Goal: Task Accomplishment & Management: Complete application form

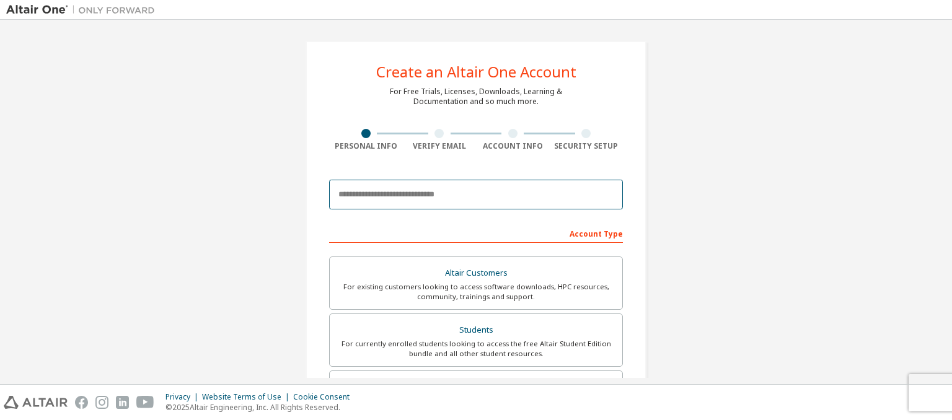
click at [363, 193] on input "email" at bounding box center [476, 195] width 294 height 30
type input "*"
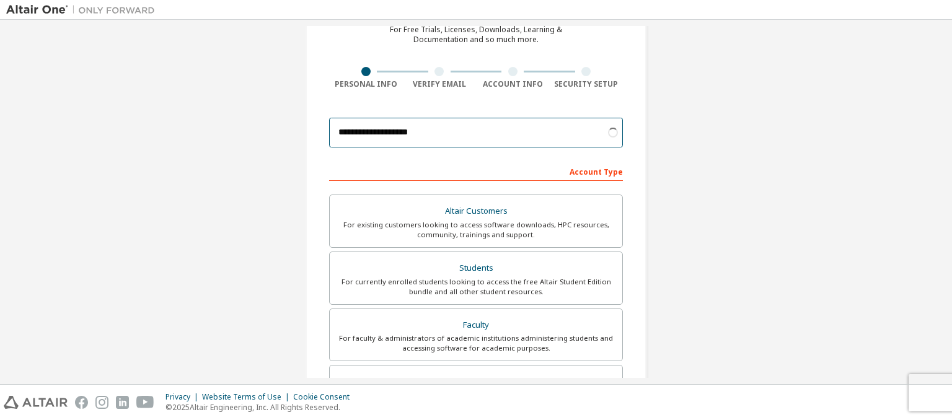
scroll to position [53, 0]
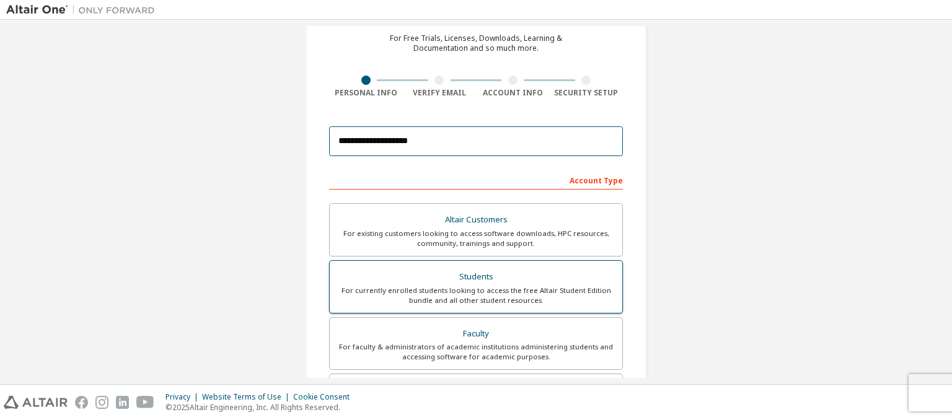
type input "**********"
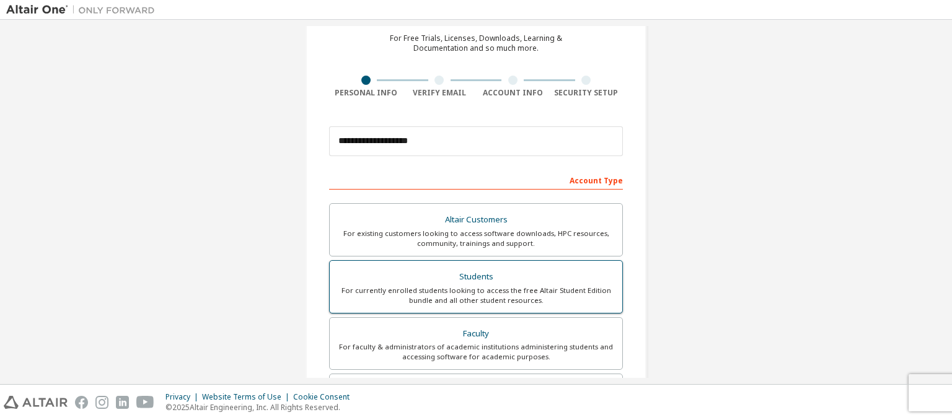
click at [550, 266] on label "Students For currently enrolled students looking to access the free Altair Stud…" at bounding box center [476, 286] width 294 height 53
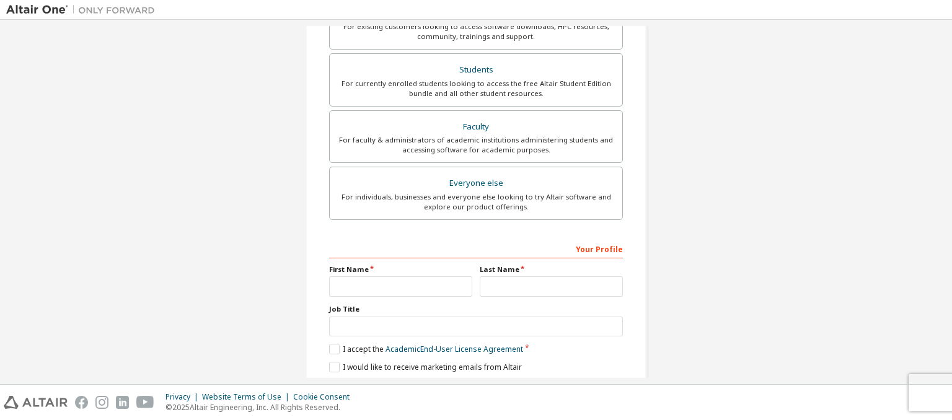
scroll to position [302, 0]
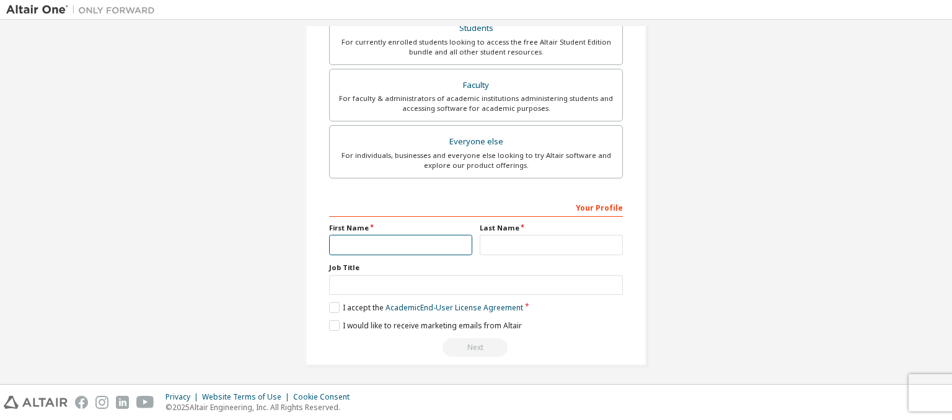
click at [391, 244] on input "text" at bounding box center [400, 245] width 143 height 20
type input "*"
type input "***"
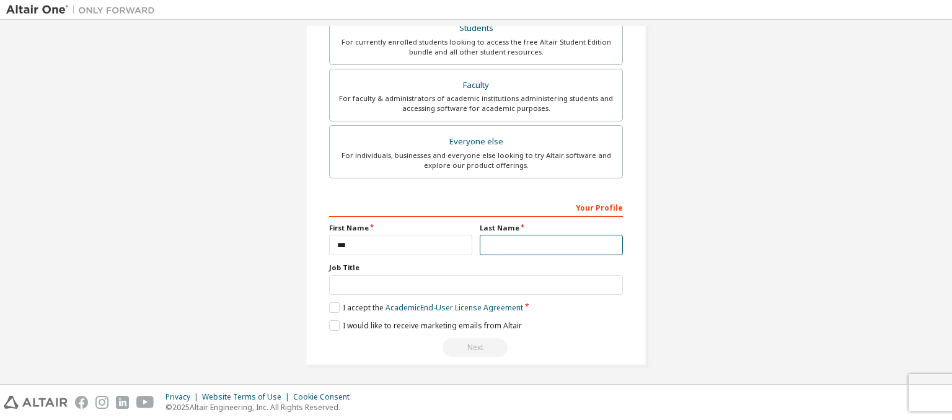
click at [502, 245] on input "text" at bounding box center [551, 245] width 143 height 20
type input "*****"
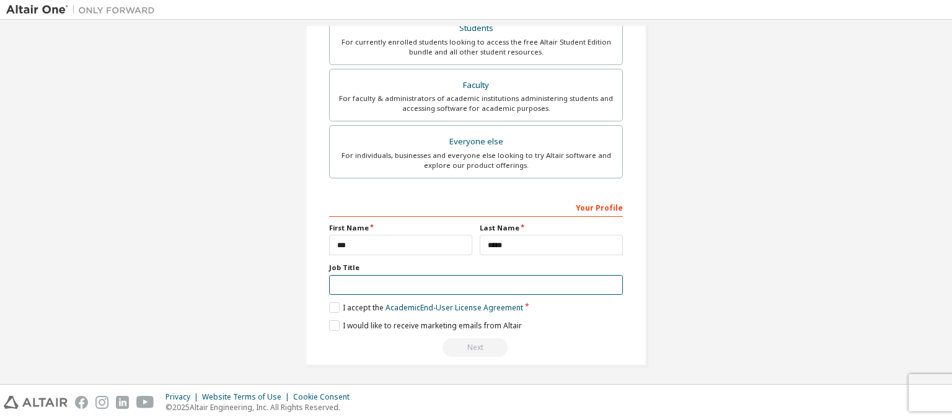
click at [407, 286] on input "text" at bounding box center [476, 285] width 294 height 20
type input "*******"
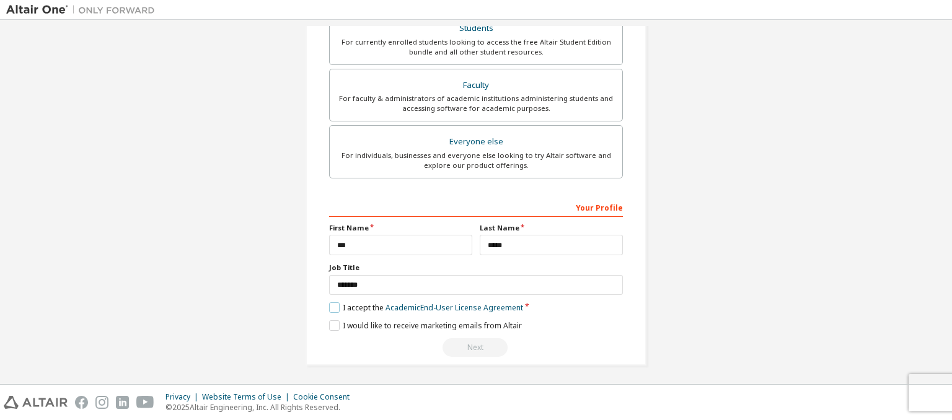
click at [329, 308] on label "I accept the Academic End-User License Agreement" at bounding box center [426, 308] width 194 height 11
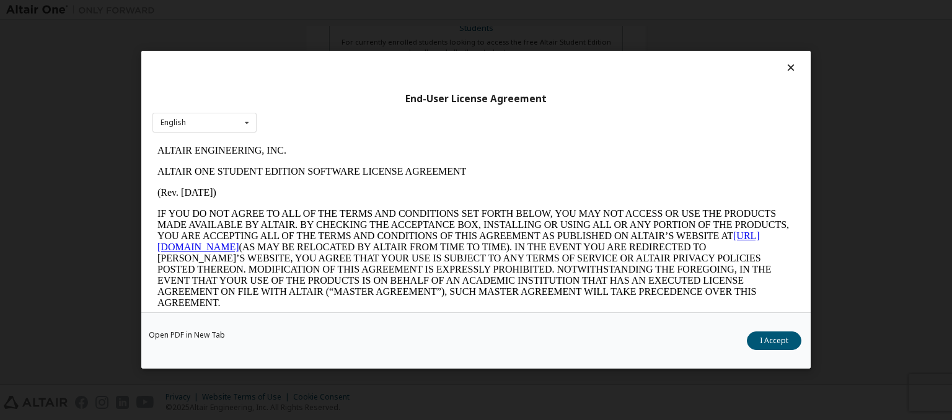
scroll to position [0, 0]
click at [786, 335] on button "I Accept" at bounding box center [774, 341] width 55 height 19
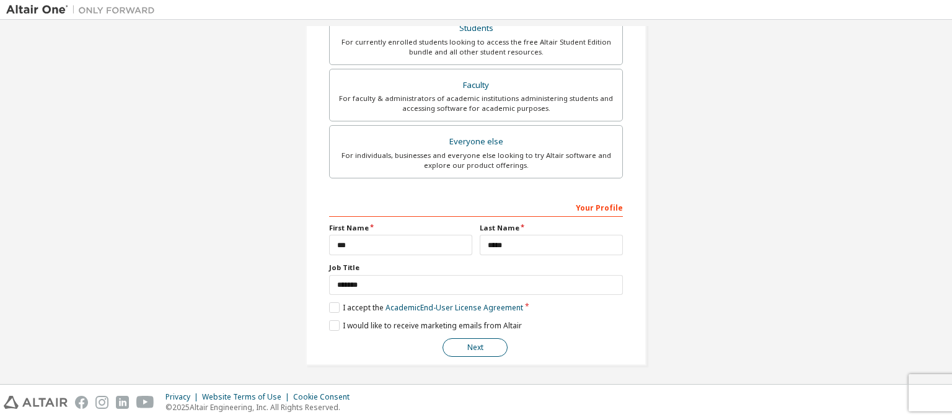
click at [474, 350] on button "Next" at bounding box center [475, 347] width 65 height 19
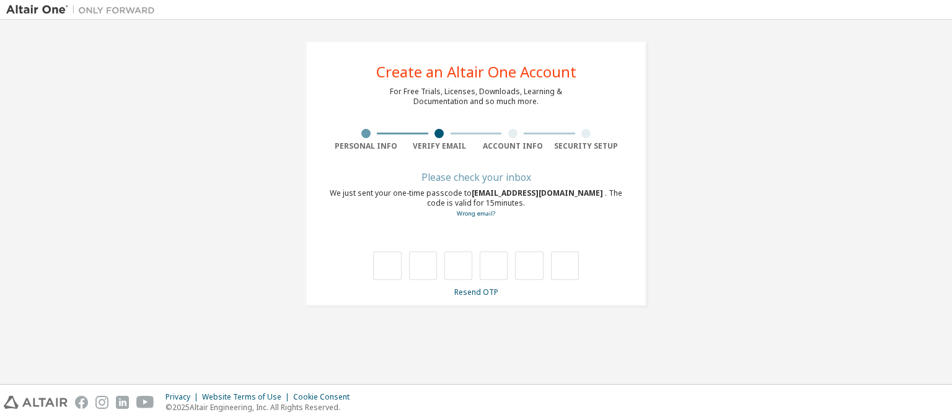
type input "*"
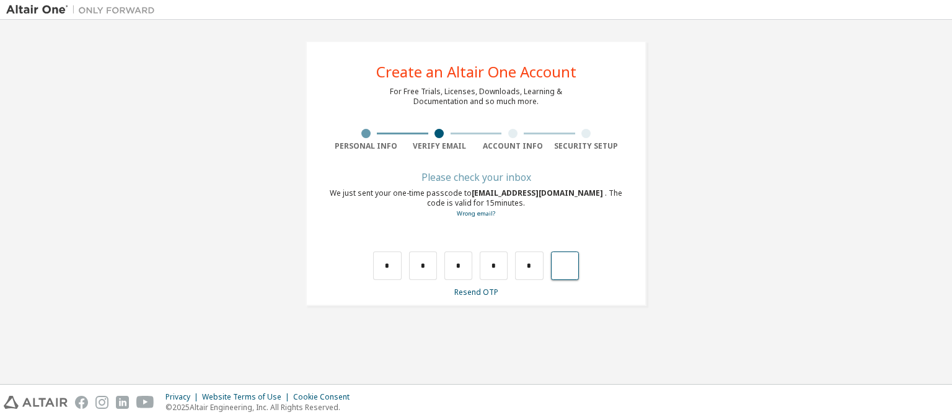
type input "*"
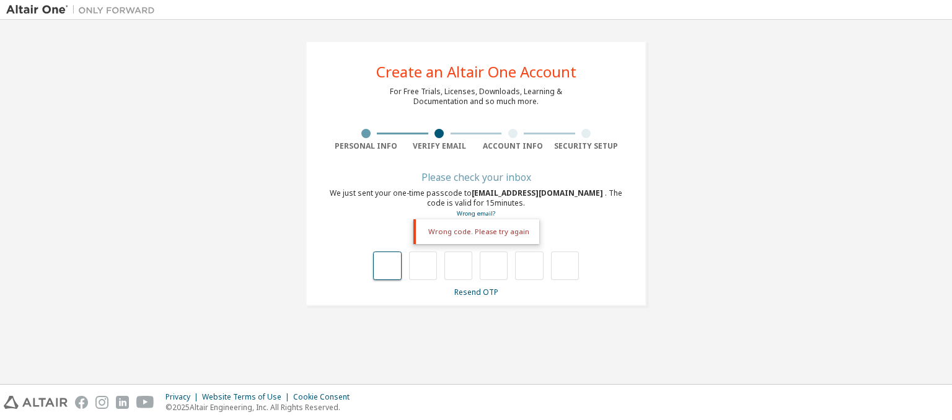
click at [374, 271] on input "text" at bounding box center [387, 266] width 28 height 29
type input "*"
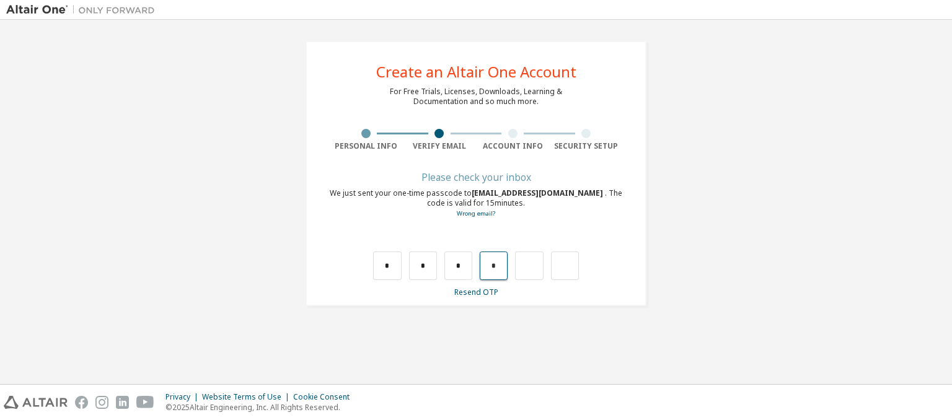
click at [489, 275] on input "*" at bounding box center [494, 266] width 28 height 29
click at [454, 263] on input "*" at bounding box center [458, 266] width 28 height 29
type input "*"
click at [387, 263] on input "*" at bounding box center [387, 266] width 28 height 29
click at [424, 265] on input "*" at bounding box center [423, 266] width 28 height 29
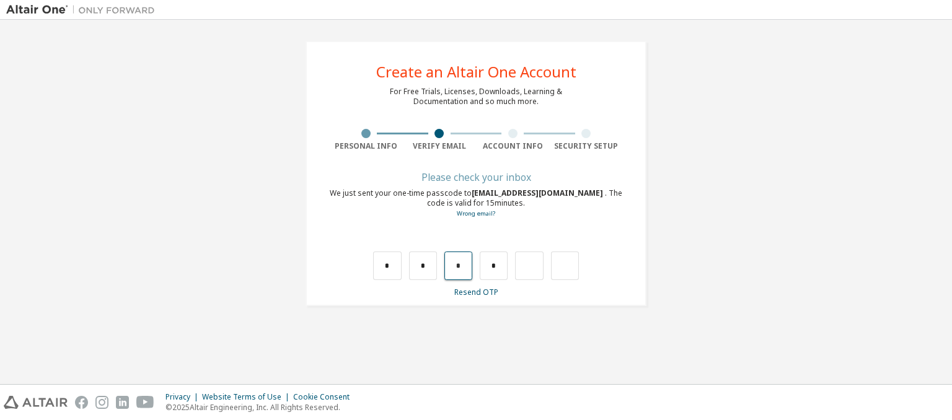
click at [462, 260] on input "*" at bounding box center [458, 266] width 28 height 29
click at [467, 263] on input "text" at bounding box center [458, 266] width 28 height 29
type input "*"
drag, startPoint x: 511, startPoint y: 261, endPoint x: 496, endPoint y: 263, distance: 15.1
click at [496, 263] on div "* * *" at bounding box center [476, 266] width 206 height 29
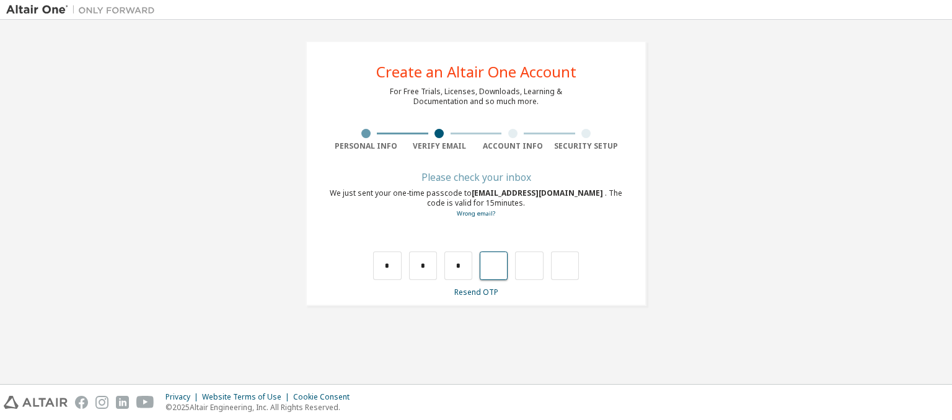
click at [496, 263] on input "text" at bounding box center [494, 266] width 28 height 29
type input "*"
click at [523, 264] on input "*" at bounding box center [529, 266] width 28 height 29
click at [528, 268] on input "*" at bounding box center [529, 266] width 28 height 29
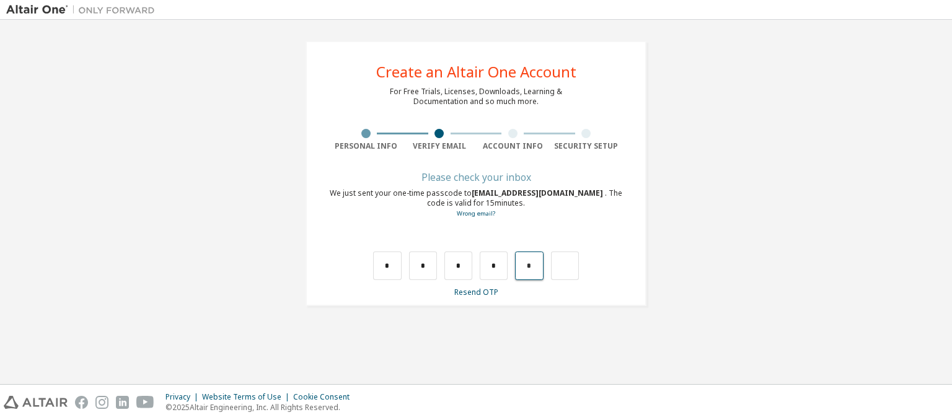
click at [530, 268] on input "*" at bounding box center [529, 266] width 28 height 29
type input "*"
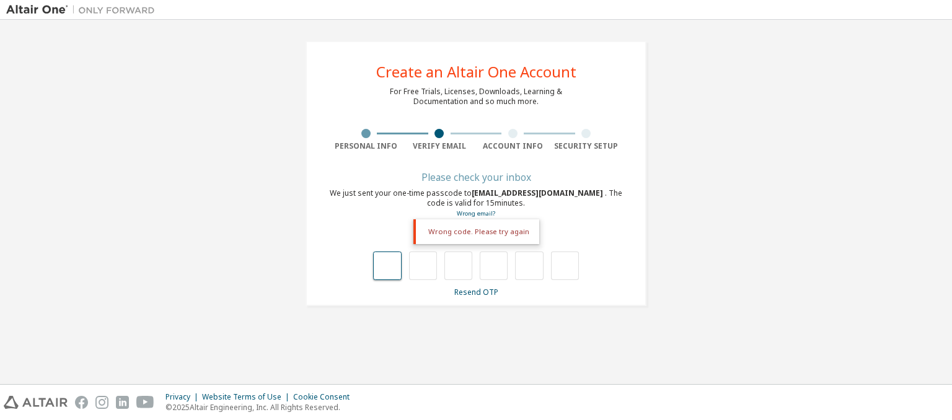
click at [378, 273] on input "text" at bounding box center [387, 266] width 28 height 29
type input "*"
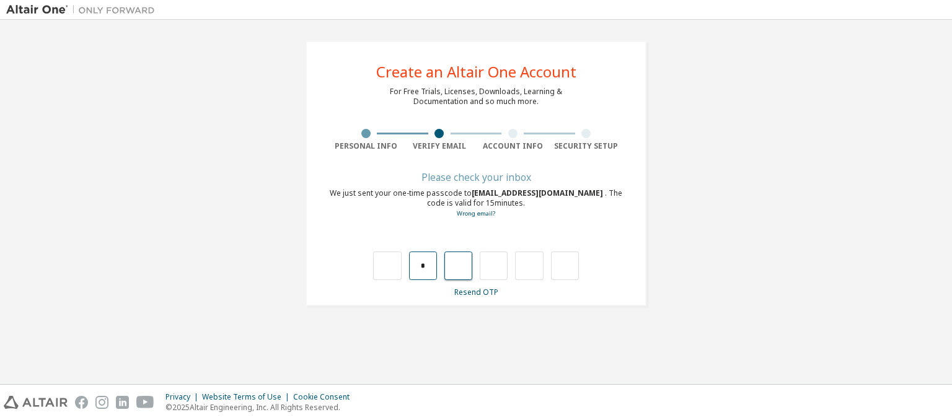
click at [419, 272] on input "*" at bounding box center [423, 266] width 28 height 29
click at [393, 268] on input "text" at bounding box center [387, 266] width 28 height 29
click at [384, 266] on input "text" at bounding box center [387, 266] width 28 height 29
type input "*"
click at [425, 266] on input "text" at bounding box center [423, 266] width 28 height 29
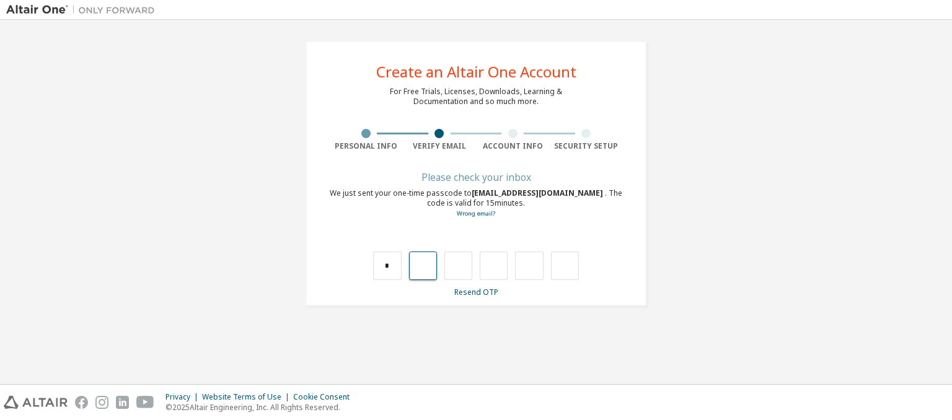
click at [425, 266] on input "text" at bounding box center [423, 266] width 28 height 29
click at [396, 270] on input "*" at bounding box center [387, 266] width 28 height 29
type input "*"
click at [412, 269] on input "*" at bounding box center [423, 266] width 28 height 29
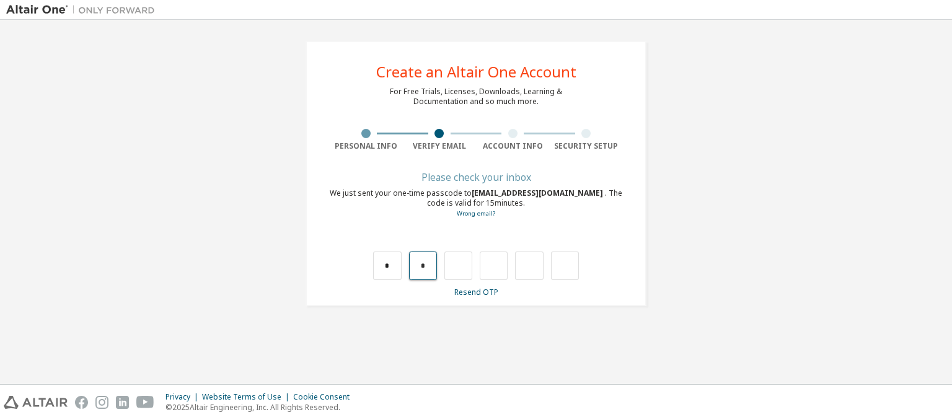
click at [412, 269] on input "*" at bounding box center [423, 266] width 28 height 29
click at [422, 264] on input "text" at bounding box center [423, 266] width 28 height 29
type input "*"
click at [464, 263] on input "*" at bounding box center [458, 266] width 28 height 29
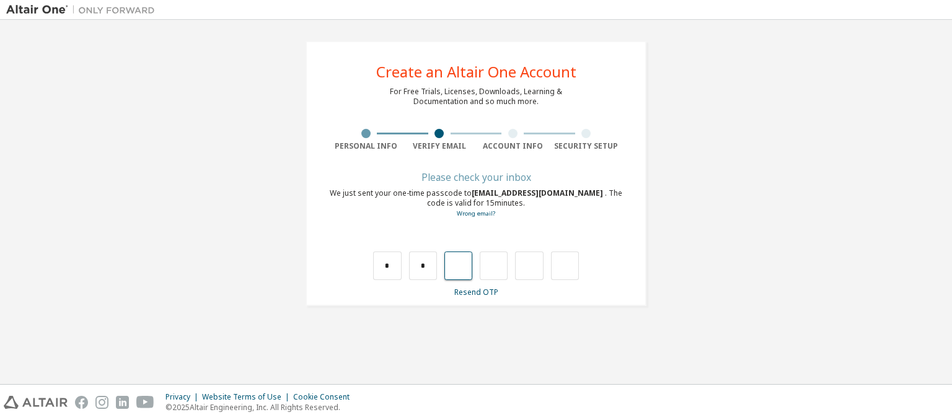
click at [464, 258] on input "text" at bounding box center [458, 266] width 28 height 29
type input "*"
click at [474, 261] on div "* * * *" at bounding box center [476, 266] width 206 height 29
click at [497, 265] on input "*" at bounding box center [494, 266] width 28 height 29
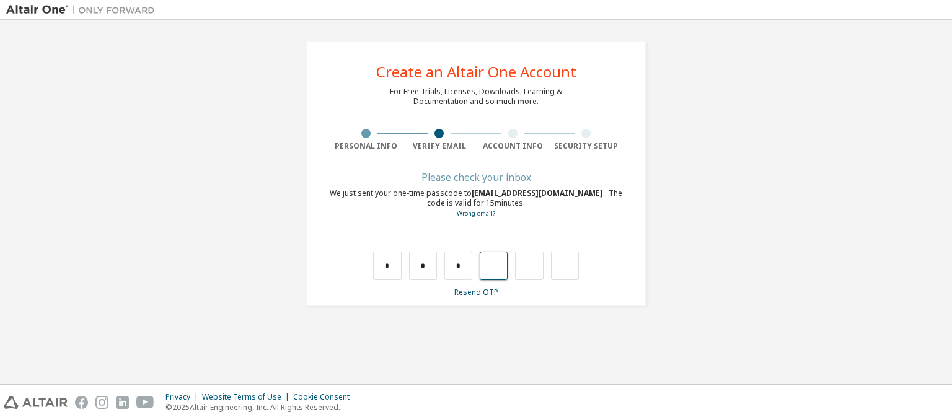
click at [503, 265] on input "text" at bounding box center [494, 266] width 28 height 29
type input "*"
click at [530, 265] on input "*" at bounding box center [529, 266] width 28 height 29
click at [533, 261] on input "text" at bounding box center [529, 266] width 28 height 29
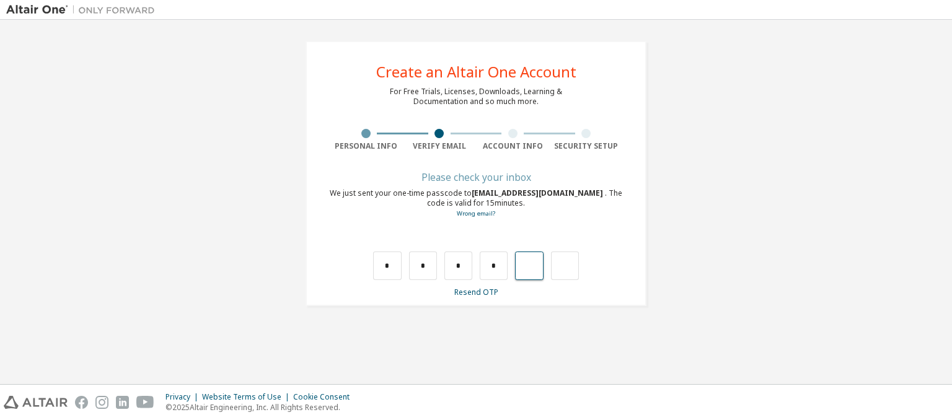
type input "*"
click at [553, 267] on div "*" at bounding box center [557, 266] width 28 height 29
click at [553, 267] on div at bounding box center [557, 266] width 28 height 29
click at [553, 267] on input "text" at bounding box center [565, 266] width 28 height 29
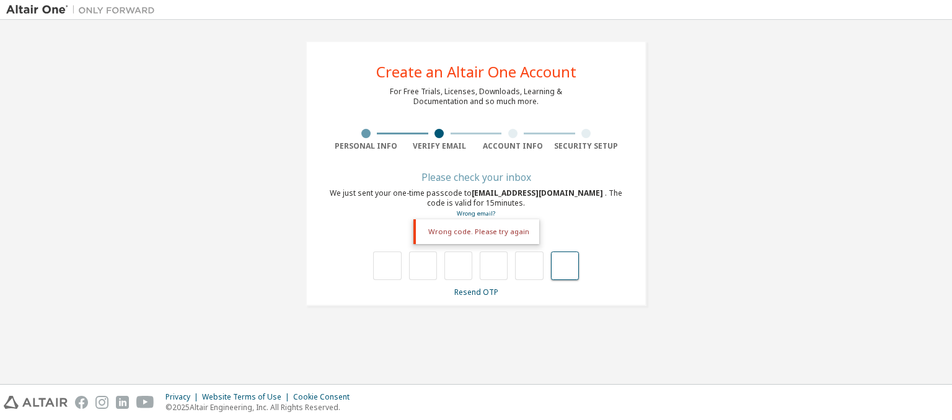
click at [553, 267] on input "text" at bounding box center [565, 266] width 28 height 29
click at [392, 260] on input "text" at bounding box center [387, 266] width 28 height 29
click at [386, 261] on input "text" at bounding box center [387, 266] width 28 height 29
